Goal: Find specific page/section

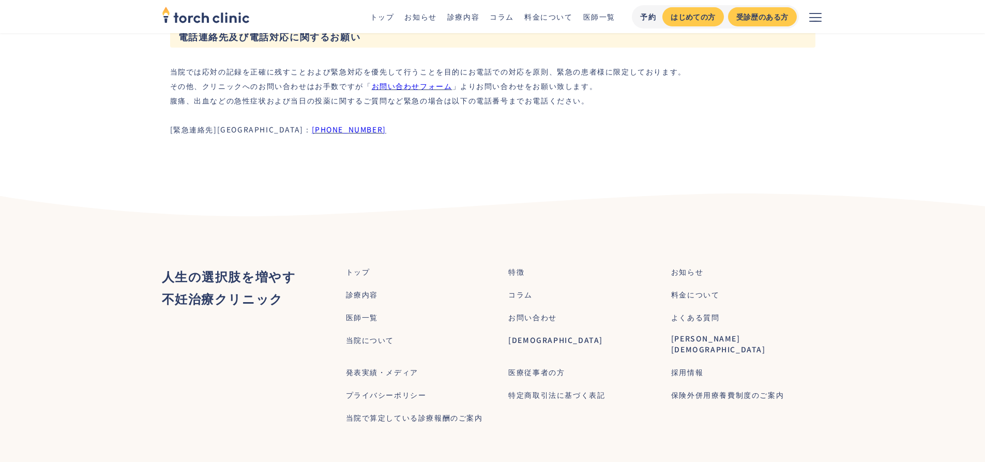
click at [529, 335] on div "[GEOGRAPHIC_DATA]" at bounding box center [555, 340] width 95 height 11
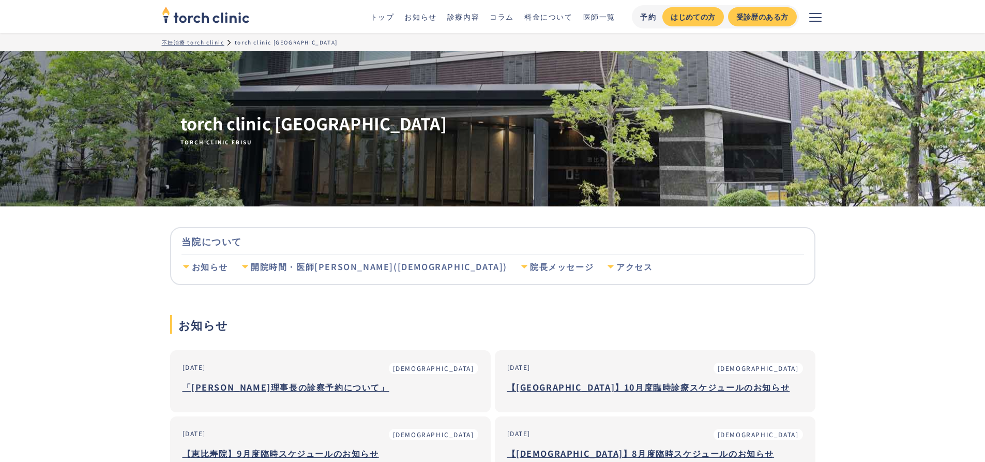
click at [616, 264] on div "アクセス" at bounding box center [634, 266] width 36 height 11
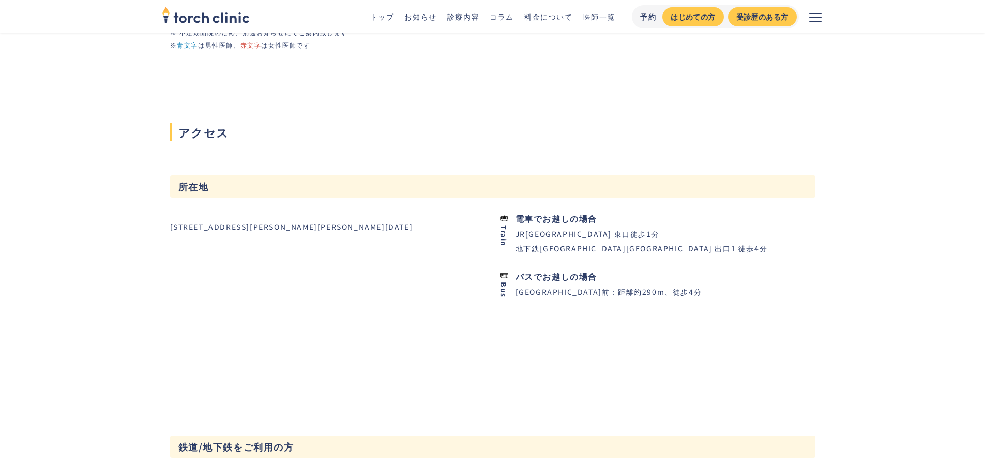
scroll to position [1075, 0]
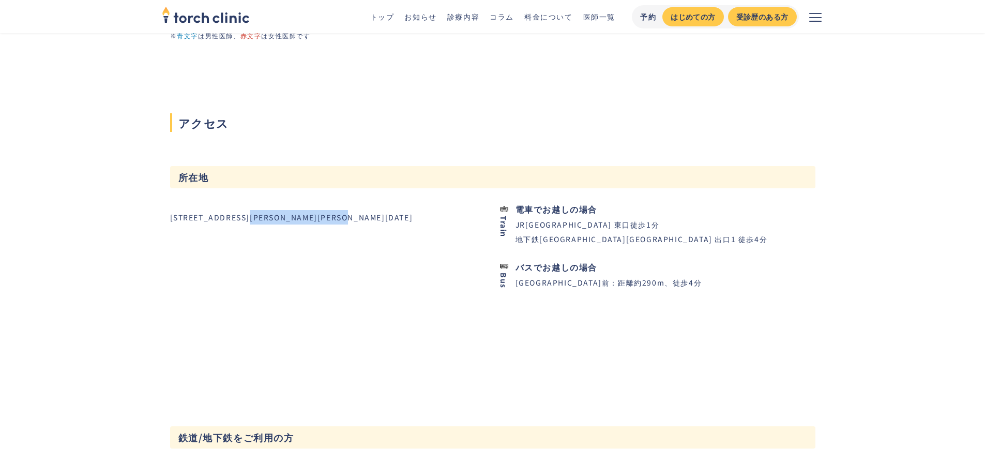
drag, startPoint x: 268, startPoint y: 157, endPoint x: 383, endPoint y: 151, distance: 114.9
click at [383, 210] on div "〒150-0013 東京都渋谷区恵比寿4-3-14 恵比寿SSビル8F" at bounding box center [318, 217] width 297 height 14
copy div "恵比寿4-3-14 恵比寿SSビル8F"
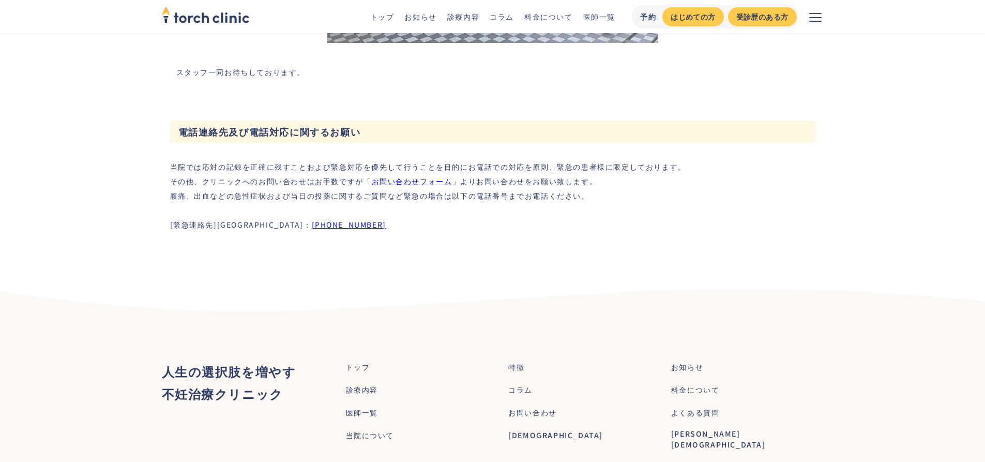
scroll to position [2865, 0]
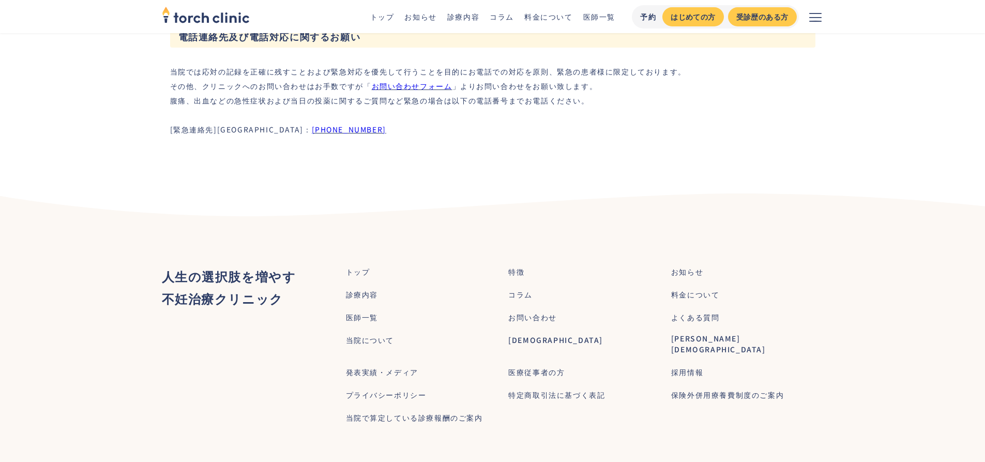
click at [689, 333] on div "[PERSON_NAME][GEOGRAPHIC_DATA]" at bounding box center [747, 344] width 153 height 22
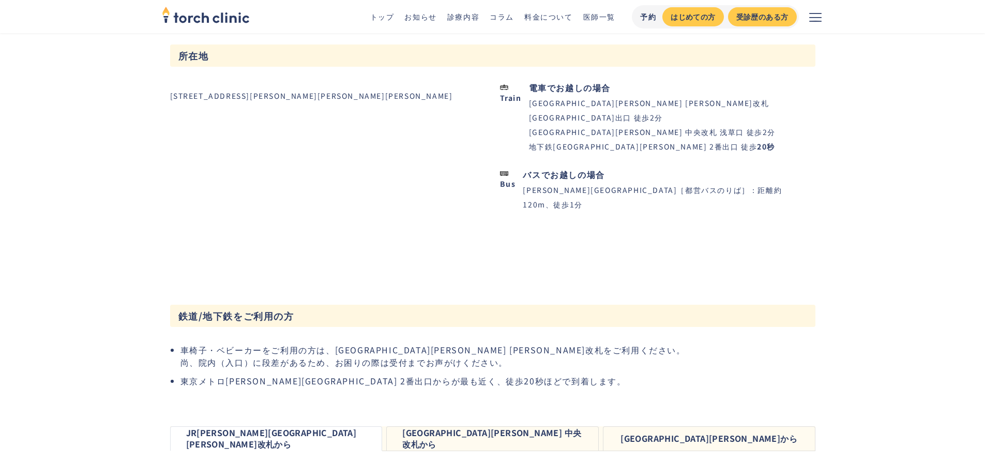
scroll to position [1042, 0]
